Goal: Check status: Check status

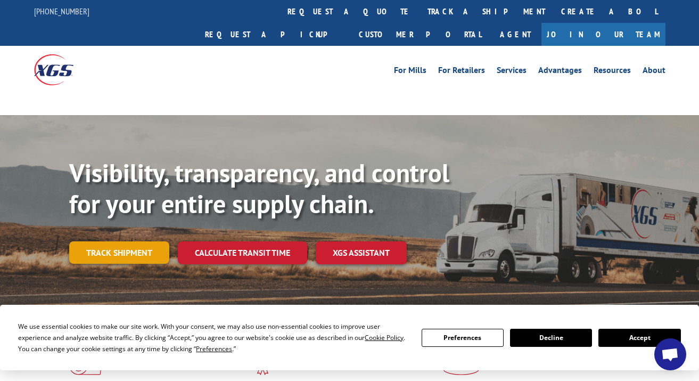
click at [135, 241] on link "Track shipment" at bounding box center [119, 252] width 100 height 22
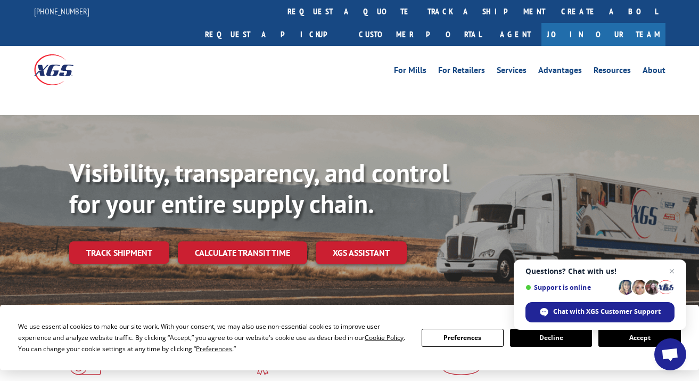
click at [676, 272] on span "Close chat" at bounding box center [671, 271] width 13 height 13
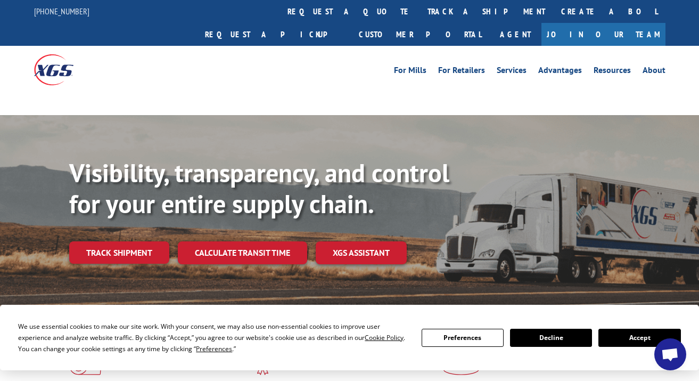
click at [620, 331] on button "Accept" at bounding box center [639, 337] width 82 height 18
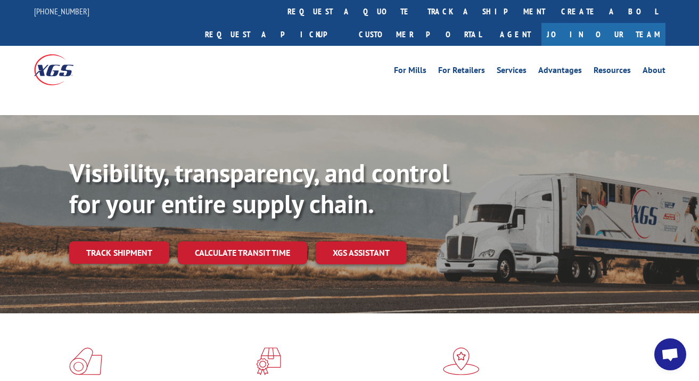
scroll to position [160, 0]
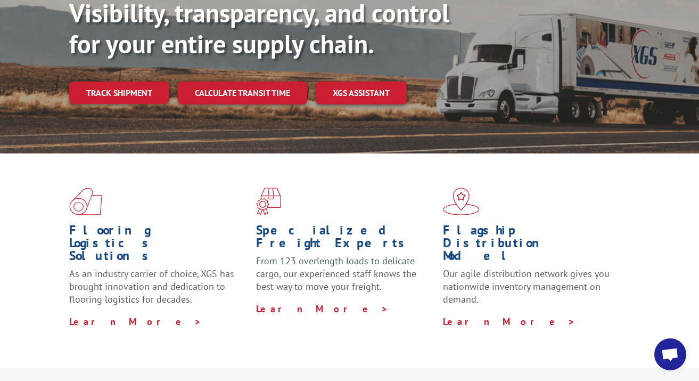
click at [127, 81] on link "Track shipment" at bounding box center [119, 92] width 100 height 22
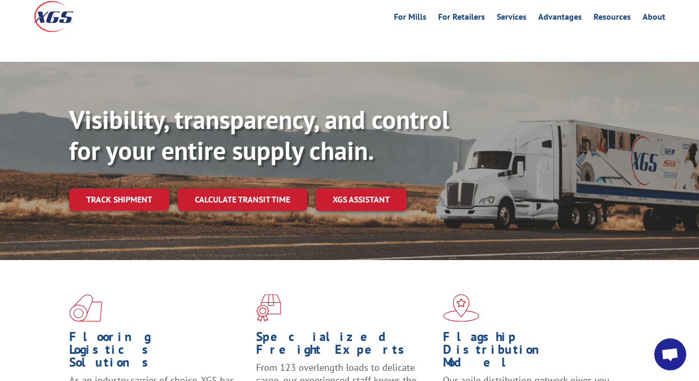
scroll to position [0, 0]
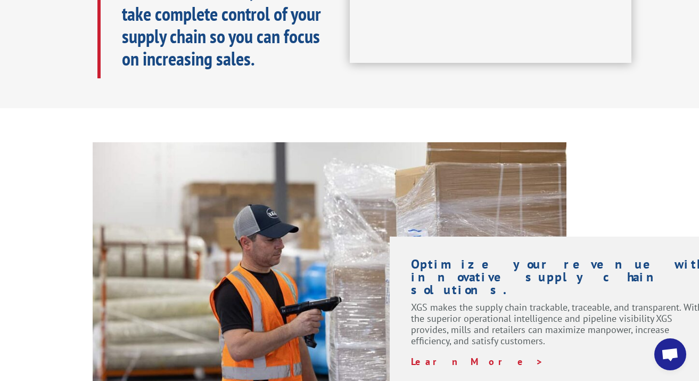
scroll to position [625, 0]
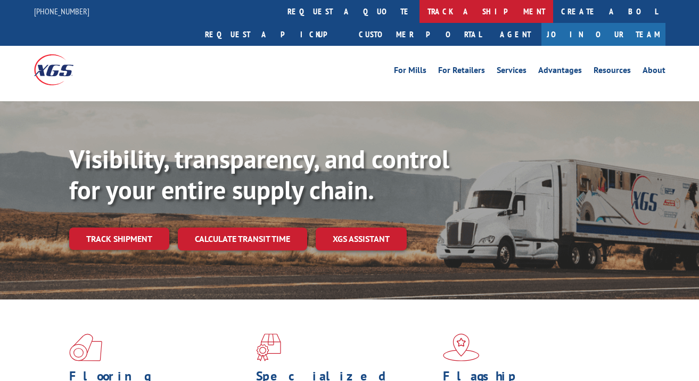
click at [419, 15] on link "track a shipment" at bounding box center [486, 11] width 134 height 23
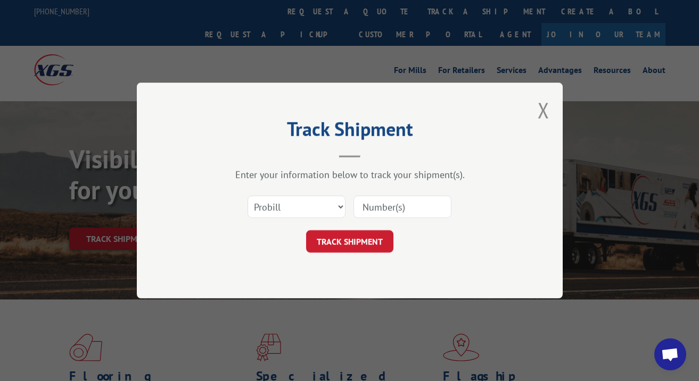
click at [409, 214] on input at bounding box center [402, 206] width 98 height 22
paste input "S268ORD2513912"
type input "S268ORD2513912"
click at [319, 212] on select "Select category... Probill BOL PO" at bounding box center [297, 206] width 98 height 22
select select "po"
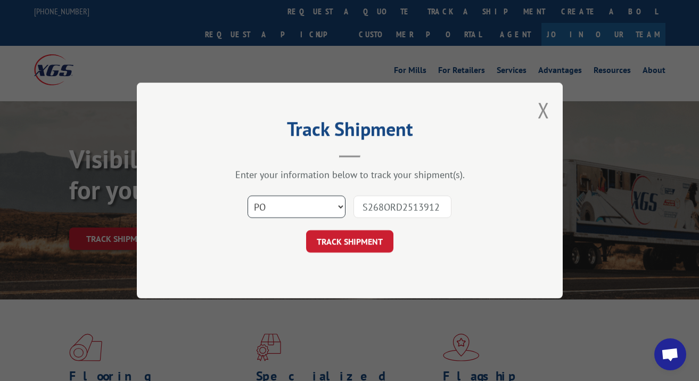
click at [248, 195] on select "Select category... Probill BOL PO" at bounding box center [297, 206] width 98 height 22
click at [346, 235] on button "TRACK SHIPMENT" at bounding box center [349, 241] width 87 height 22
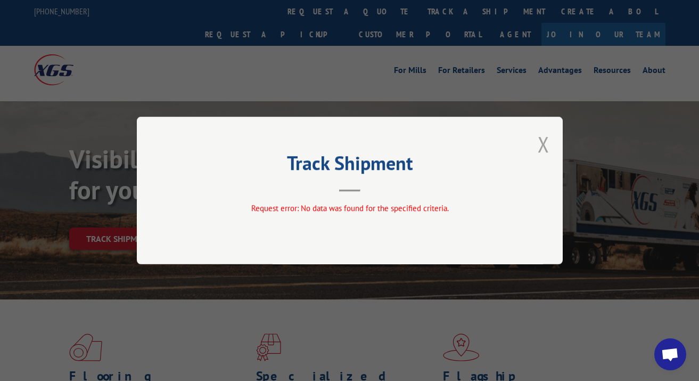
click at [540, 140] on button "Close modal" at bounding box center [544, 144] width 12 height 28
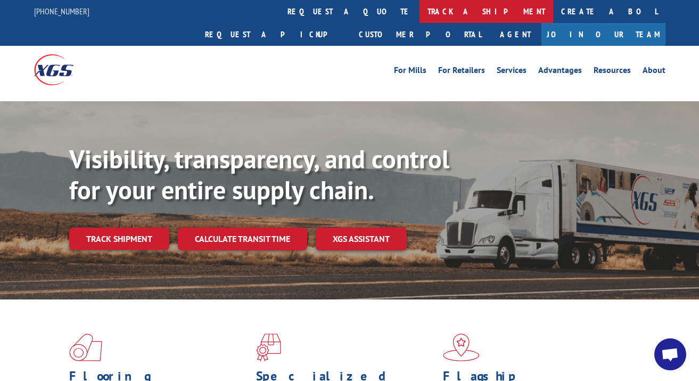
click at [419, 13] on link "track a shipment" at bounding box center [486, 11] width 134 height 23
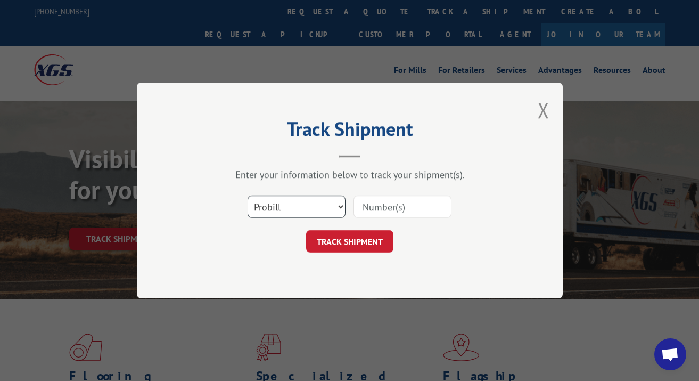
drag, startPoint x: 304, startPoint y: 209, endPoint x: 291, endPoint y: 217, distance: 15.7
click at [304, 209] on select "Select category... Probill BOL PO" at bounding box center [297, 206] width 98 height 22
select select "bol"
click at [248, 195] on select "Select category... Probill BOL PO" at bounding box center [297, 206] width 98 height 22
click at [383, 214] on input at bounding box center [402, 206] width 98 height 22
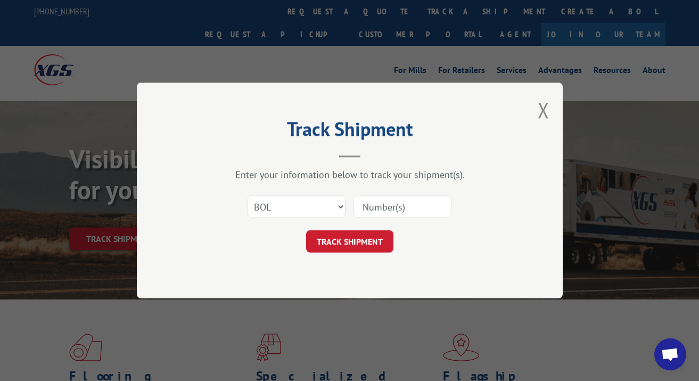
paste input "S268ORD2513912"
type input "S268ORD2513912"
click button "TRACK SHIPMENT" at bounding box center [349, 241] width 87 height 22
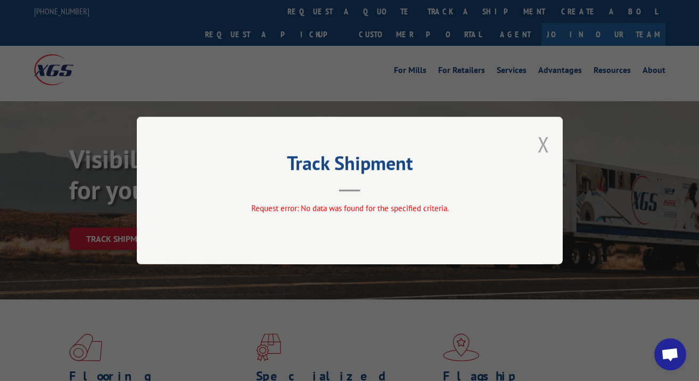
click at [544, 142] on button "Close modal" at bounding box center [544, 144] width 12 height 28
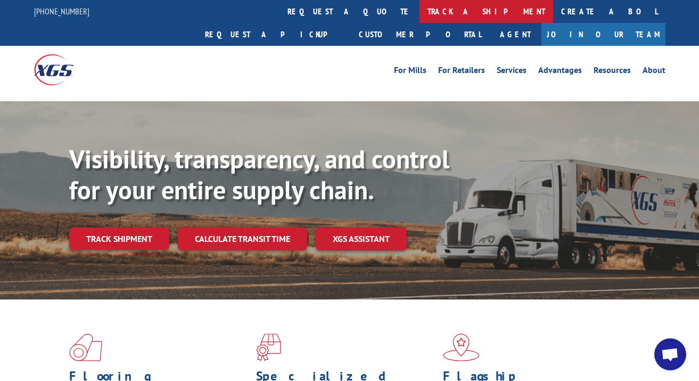
click at [419, 11] on link "track a shipment" at bounding box center [486, 11] width 134 height 23
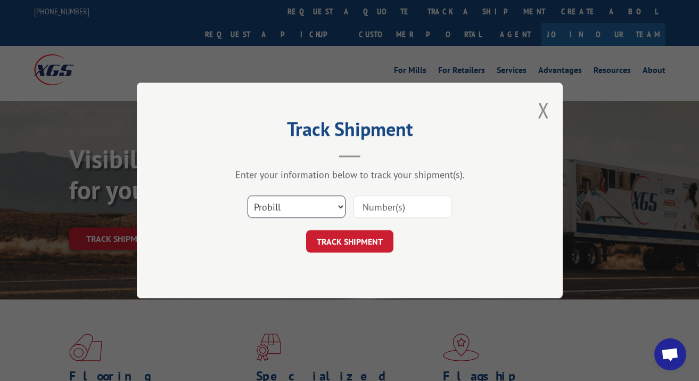
click at [254, 205] on select "Select category... Probill BOL PO" at bounding box center [297, 206] width 98 height 22
click at [248, 195] on select "Select category... Probill BOL PO" at bounding box center [297, 206] width 98 height 22
click at [381, 216] on input at bounding box center [402, 206] width 98 height 22
paste input "S268ORD2513912"
type input "S268ORD2513912"
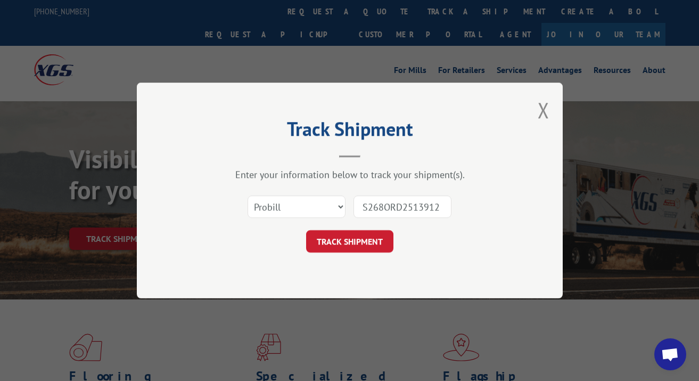
click button "TRACK SHIPMENT" at bounding box center [349, 241] width 87 height 22
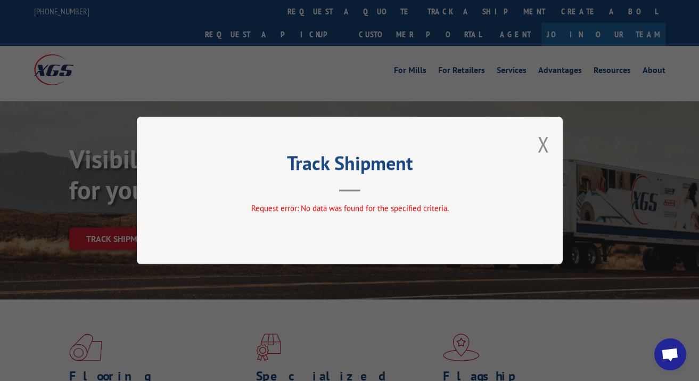
click at [537, 143] on div "Track Shipment Request error: No data was found for the specified criteria." at bounding box center [350, 190] width 426 height 147
click at [542, 147] on button "Close modal" at bounding box center [544, 144] width 12 height 28
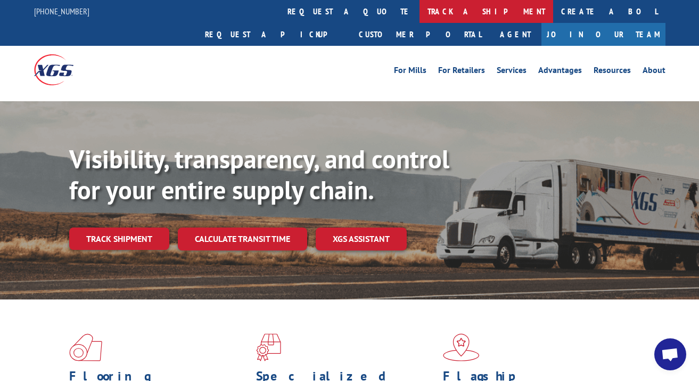
click at [419, 9] on link "track a shipment" at bounding box center [486, 11] width 134 height 23
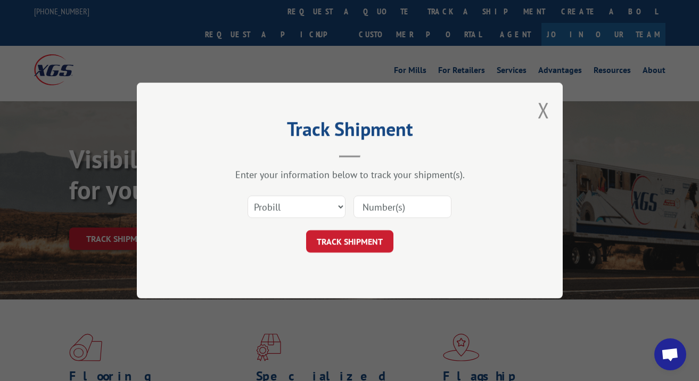
click at [401, 211] on input at bounding box center [402, 206] width 98 height 22
paste input "S268ORD2513912"
type input "S268ORD2513912"
click at [360, 237] on button "TRACK SHIPMENT" at bounding box center [349, 241] width 87 height 22
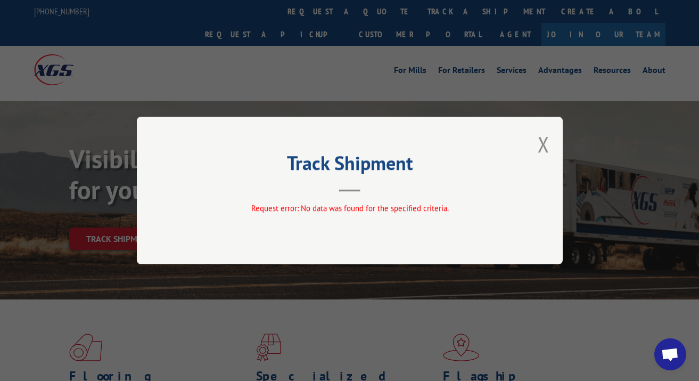
click at [354, 189] on header "Track Shipment" at bounding box center [349, 173] width 319 height 36
click at [537, 137] on div "Track Shipment Request error: No data was found for the specified criteria." at bounding box center [350, 190] width 426 height 147
click at [541, 145] on button "Close modal" at bounding box center [544, 144] width 12 height 28
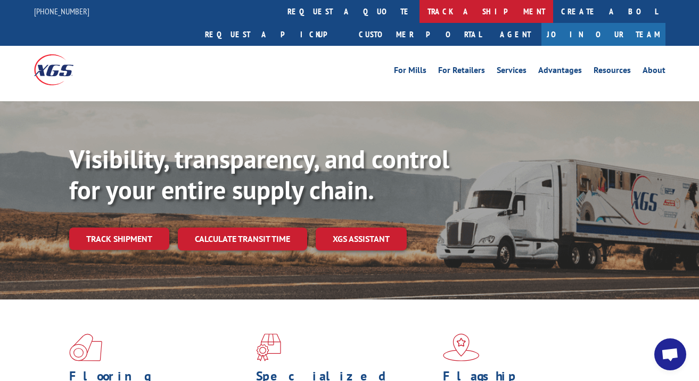
click at [419, 6] on link "track a shipment" at bounding box center [486, 11] width 134 height 23
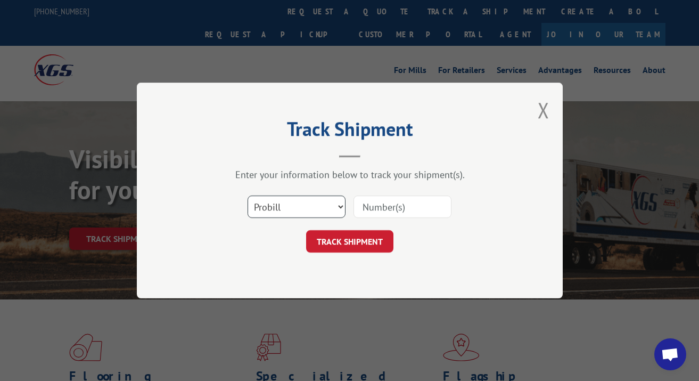
click at [282, 205] on select "Select category... Probill BOL PO" at bounding box center [297, 206] width 98 height 22
click at [248, 195] on select "Select category... Probill BOL PO" at bounding box center [297, 206] width 98 height 22
click at [290, 197] on select "Select category... Probill BOL PO" at bounding box center [297, 206] width 98 height 22
select select "po"
click at [248, 195] on select "Select category... Probill BOL PO" at bounding box center [297, 206] width 98 height 22
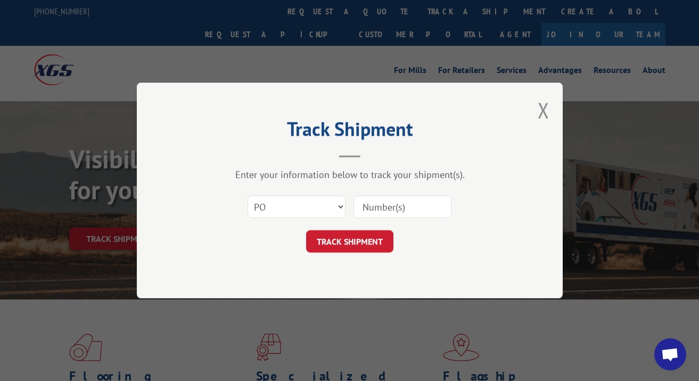
click at [419, 212] on input at bounding box center [402, 206] width 98 height 22
paste input "S268ORD2513912"
type input "S268ORD2513912"
click at [373, 238] on button "TRACK SHIPMENT" at bounding box center [349, 241] width 87 height 22
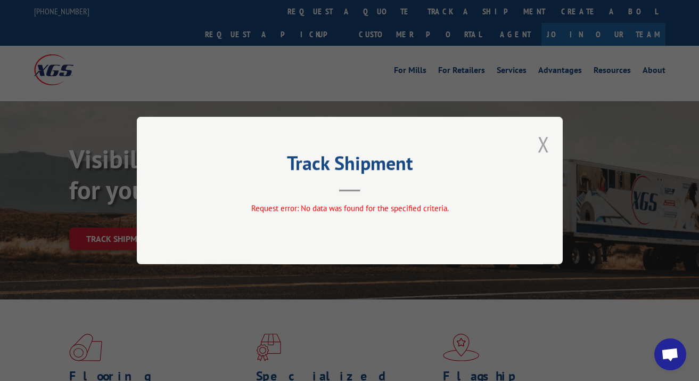
click at [541, 141] on button "Close modal" at bounding box center [544, 144] width 12 height 28
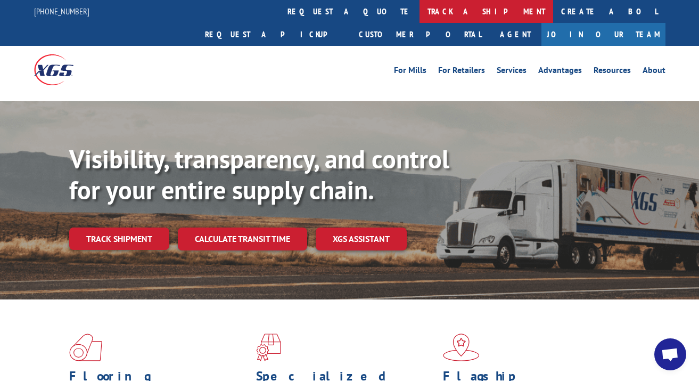
click at [419, 9] on link "track a shipment" at bounding box center [486, 11] width 134 height 23
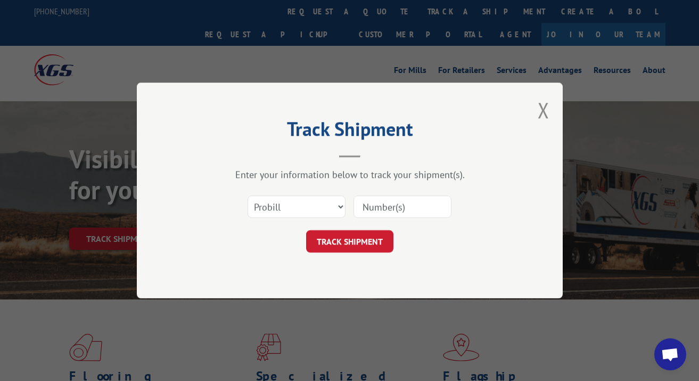
click at [280, 189] on div "Select category... Probill BOL PO" at bounding box center [349, 206] width 319 height 35
drag, startPoint x: 275, startPoint y: 205, endPoint x: 275, endPoint y: 214, distance: 8.5
click at [275, 205] on select "Select category... Probill BOL PO" at bounding box center [297, 206] width 98 height 22
select select "bol"
click at [248, 195] on select "Select category... Probill BOL PO" at bounding box center [297, 206] width 98 height 22
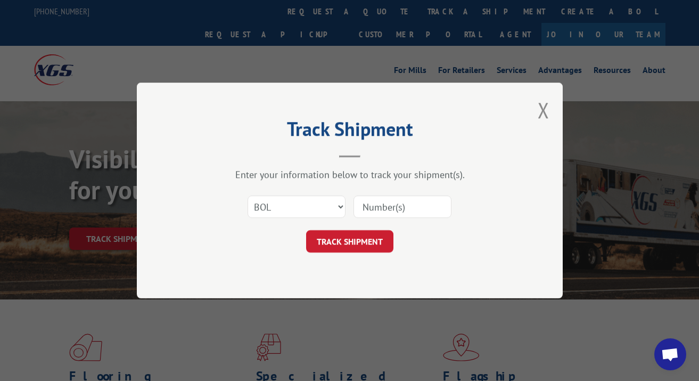
click at [425, 210] on input at bounding box center [402, 206] width 98 height 22
paste input "S268ORD2513912"
type input "S268ORD2513912"
click button "TRACK SHIPMENT" at bounding box center [349, 241] width 87 height 22
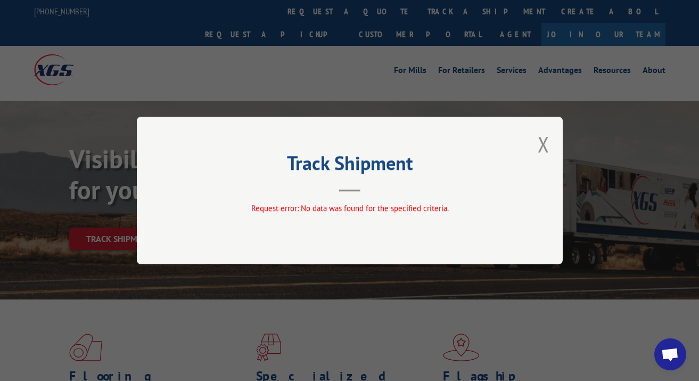
click at [552, 141] on div "Track Shipment Request error: No data was found for the specified criteria." at bounding box center [350, 190] width 426 height 147
click at [547, 143] on button "Close modal" at bounding box center [544, 144] width 12 height 28
